Goal: Task Accomplishment & Management: Manage account settings

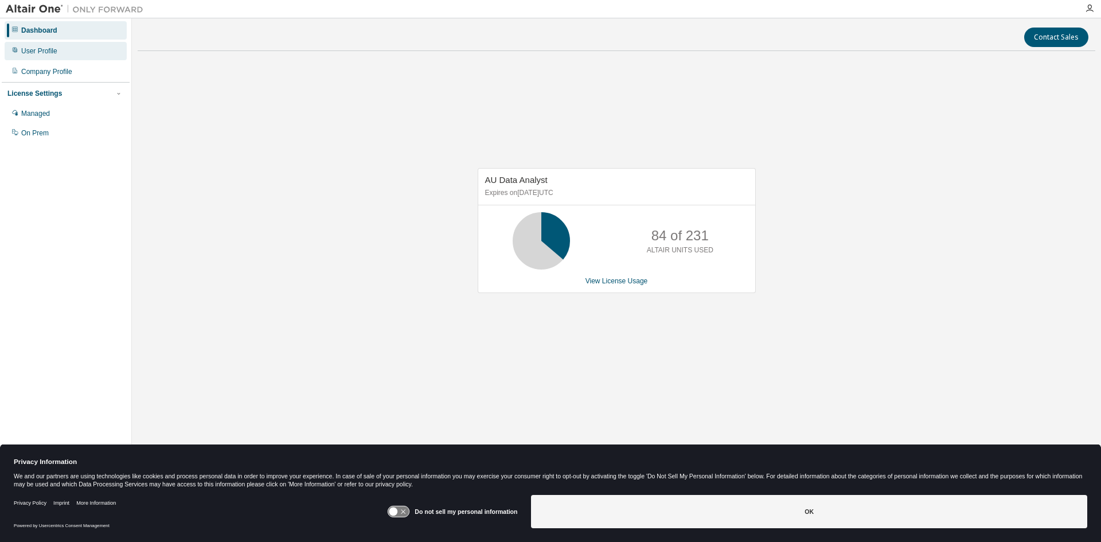
click at [67, 56] on div "User Profile" at bounding box center [66, 51] width 122 height 18
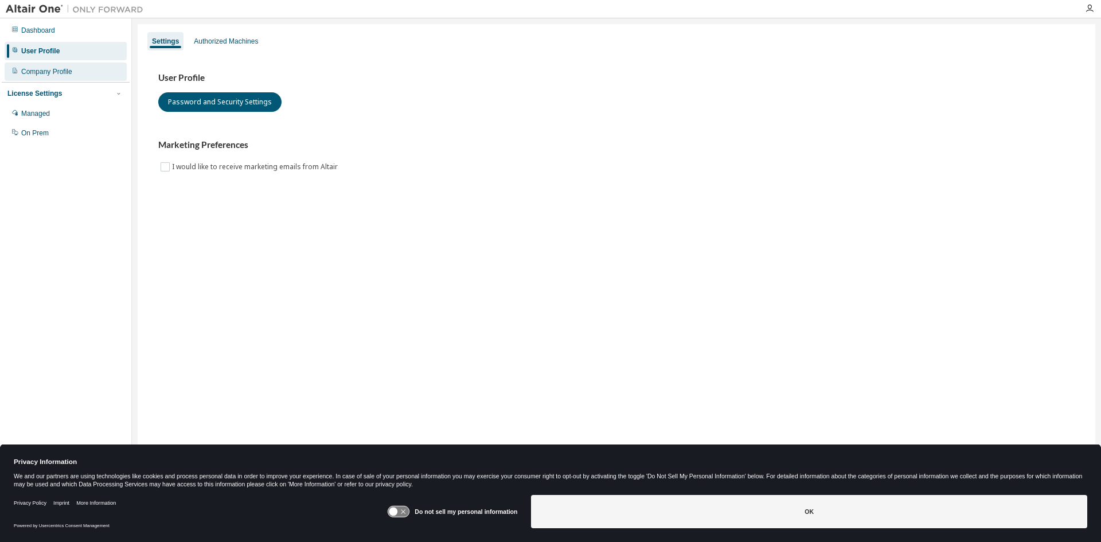
click at [65, 68] on div "Company Profile" at bounding box center [46, 71] width 51 height 9
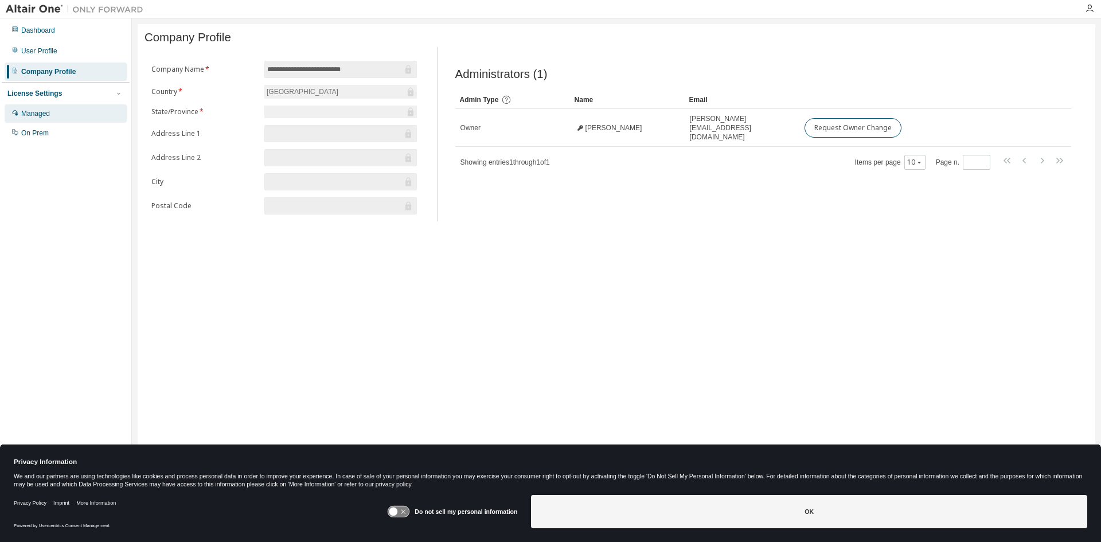
click at [61, 108] on div "Managed" at bounding box center [66, 113] width 122 height 18
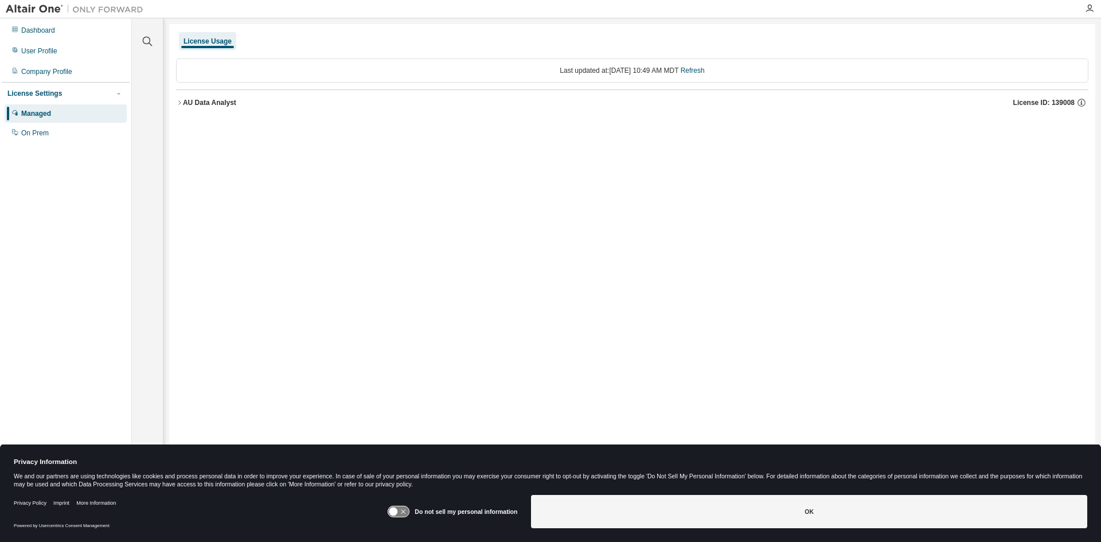
click at [189, 100] on div "AU Data Analyst" at bounding box center [209, 102] width 53 height 9
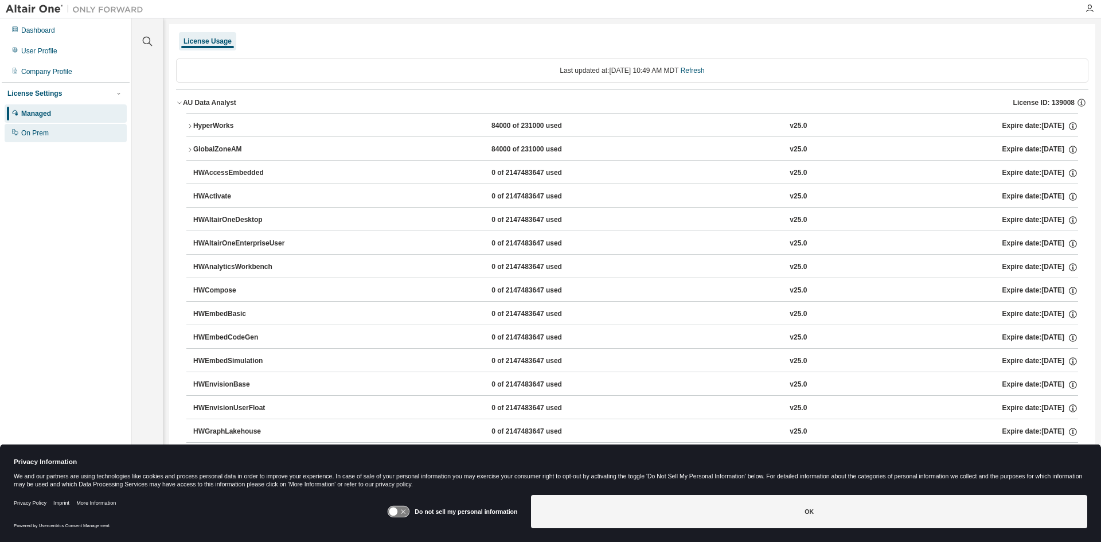
click at [53, 130] on div "On Prem" at bounding box center [66, 133] width 122 height 18
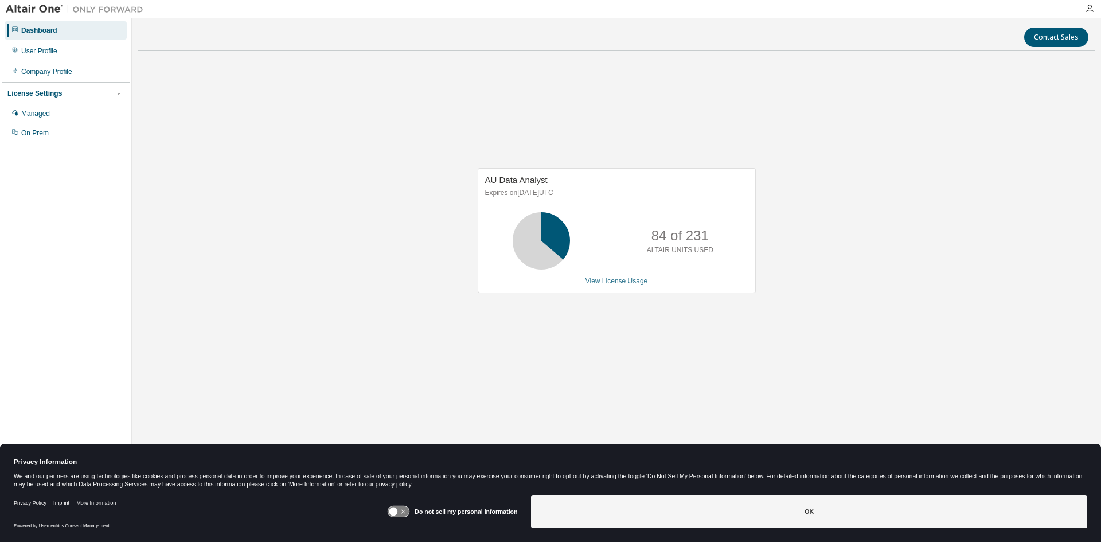
click at [604, 281] on link "View License Usage" at bounding box center [617, 281] width 63 height 8
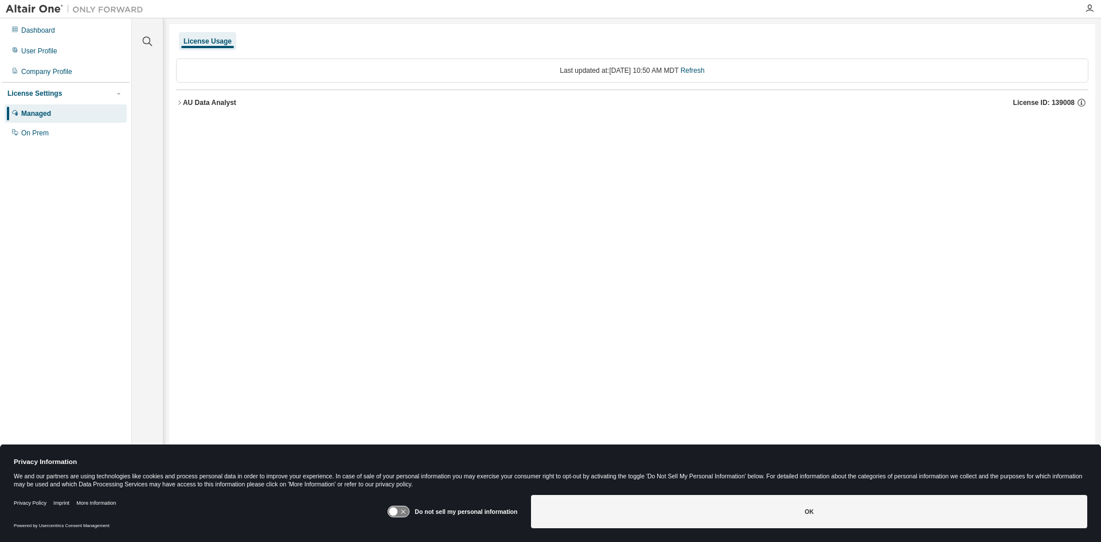
click at [209, 106] on div "AU Data Analyst" at bounding box center [209, 102] width 53 height 9
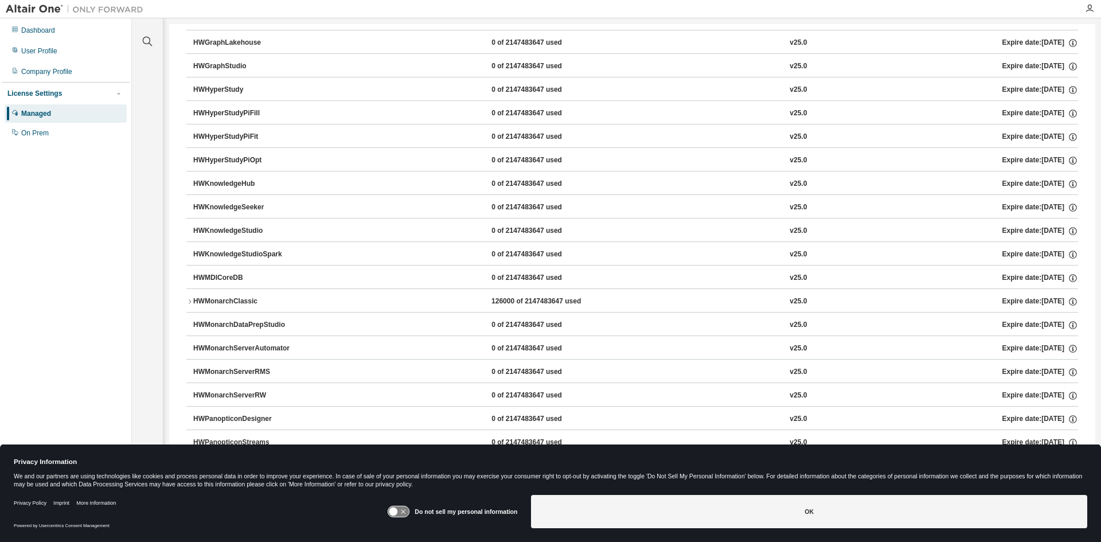
scroll to position [574, 0]
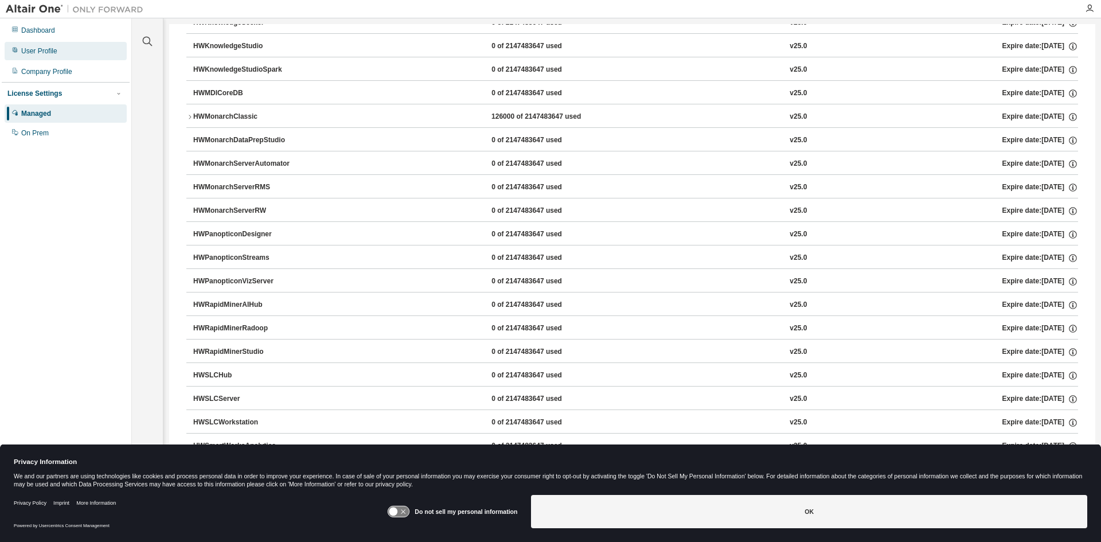
click at [80, 56] on div "User Profile" at bounding box center [66, 51] width 122 height 18
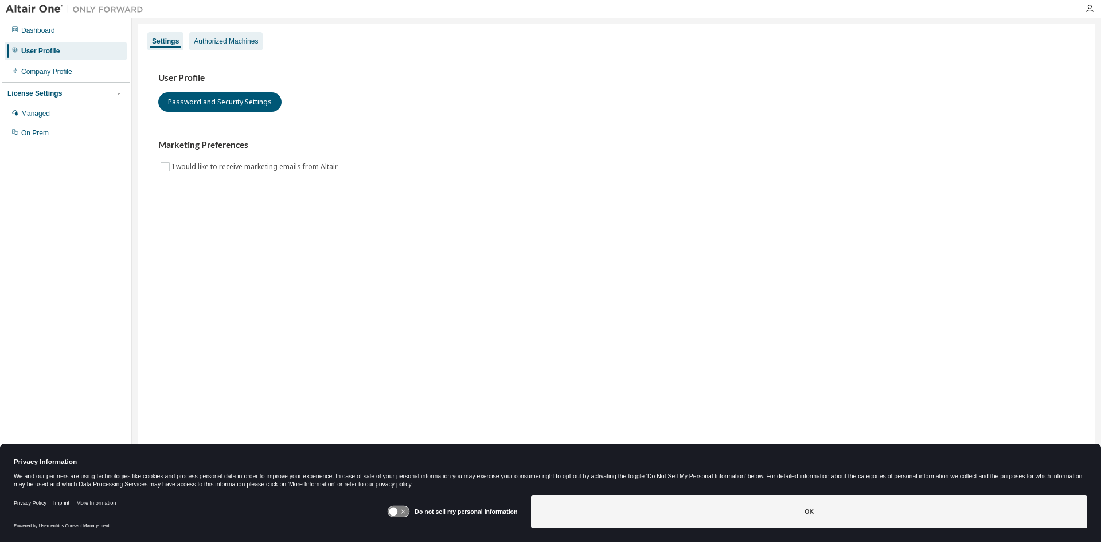
click at [206, 48] on div "Authorized Machines" at bounding box center [225, 41] width 73 height 18
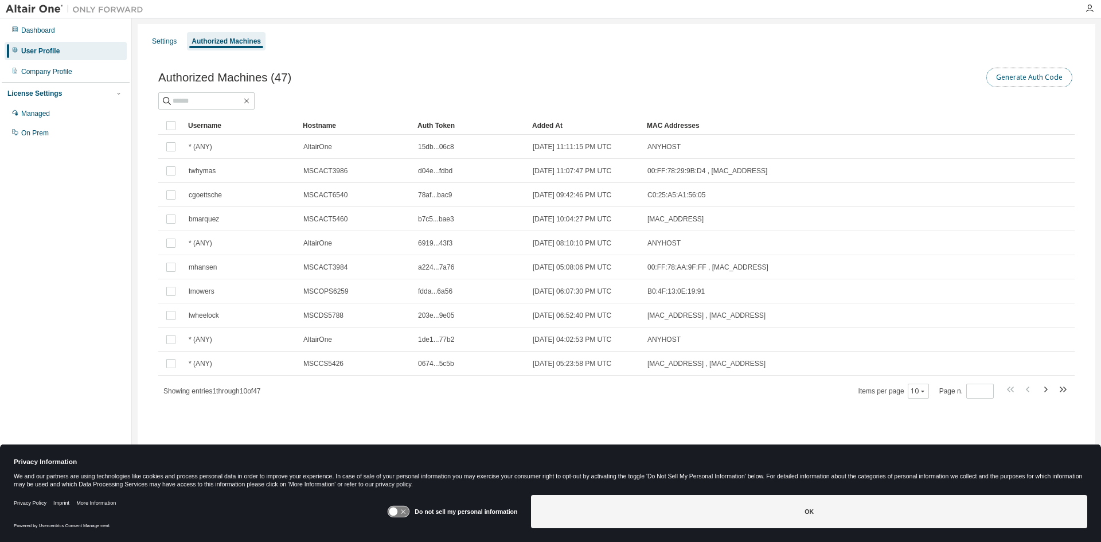
click at [1035, 79] on button "Generate Auth Code" at bounding box center [1030, 78] width 86 height 20
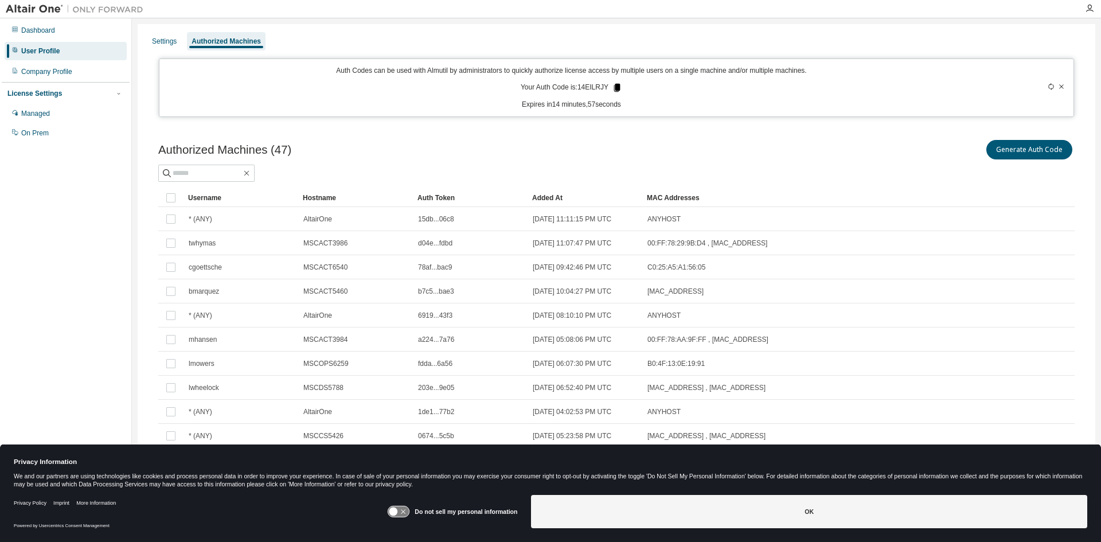
click at [614, 87] on icon at bounding box center [617, 88] width 6 height 8
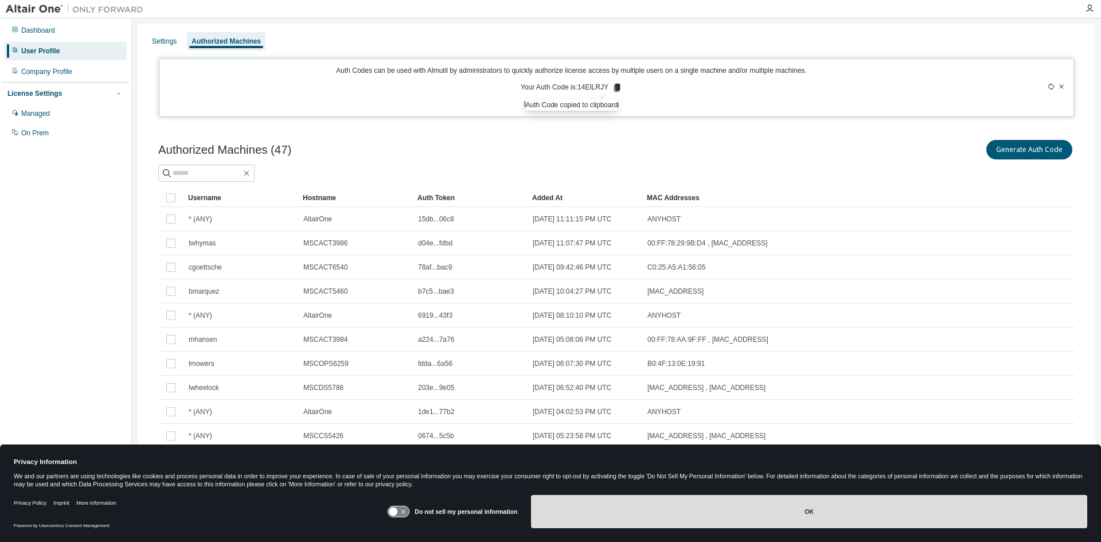
click at [796, 503] on button "OK" at bounding box center [809, 511] width 556 height 33
